Goal: Book appointment/travel/reservation

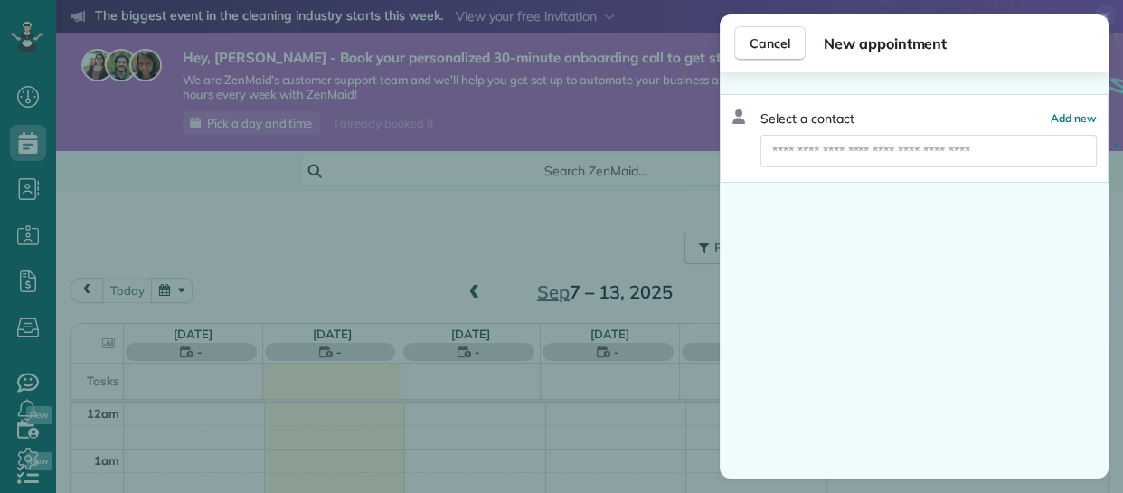
scroll to position [328, 0]
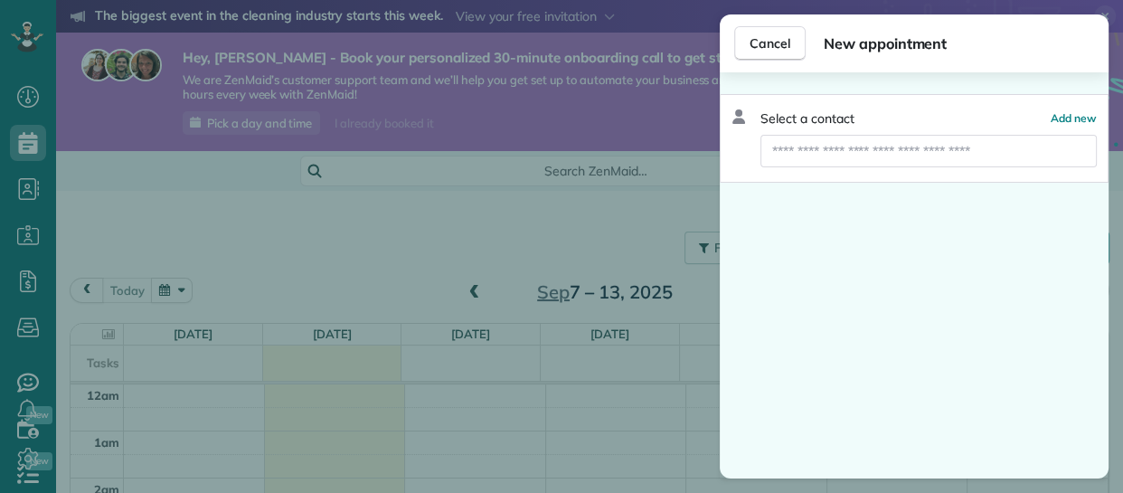
scroll to position [328, 0]
click at [765, 43] on span "Cancel" at bounding box center [770, 43] width 41 height 18
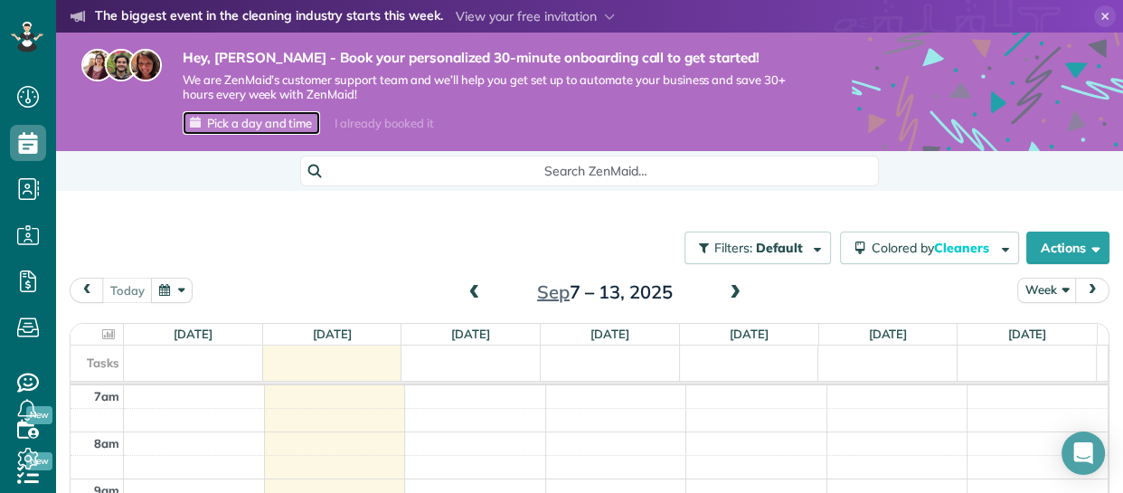
click at [264, 124] on span "Pick a day and time" at bounding box center [259, 123] width 105 height 14
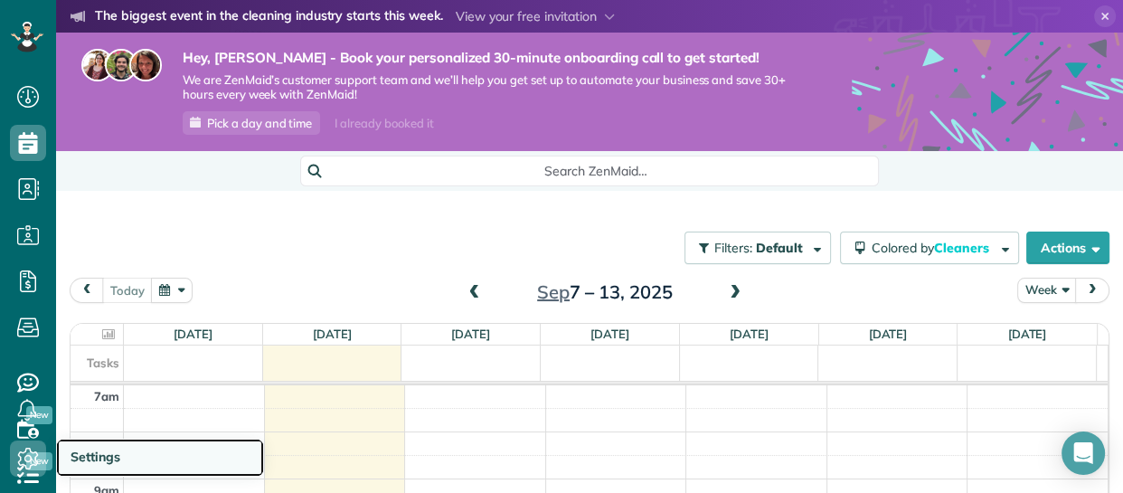
click at [107, 451] on span "Settings" at bounding box center [96, 457] width 50 height 16
